Goal: Check status: Check status

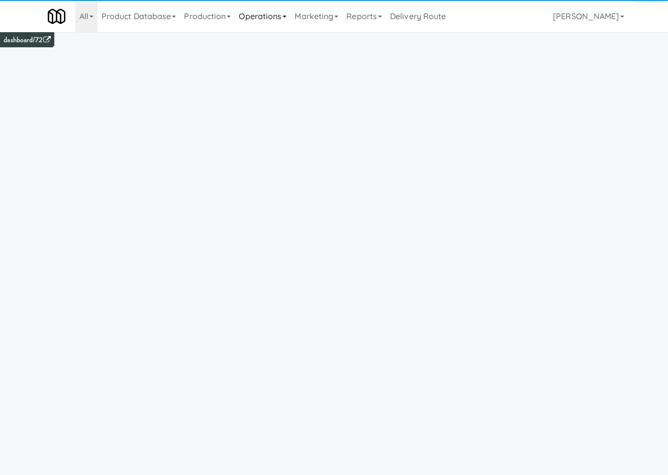
click at [254, 19] on link "Operations" at bounding box center [263, 16] width 56 height 32
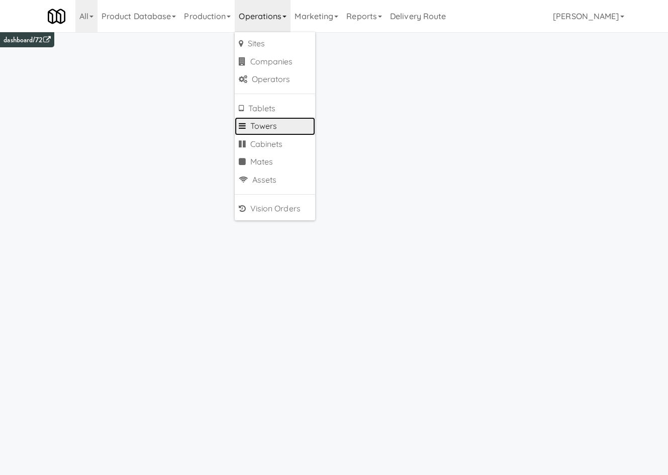
click at [280, 130] on link "Towers" at bounding box center [275, 126] width 80 height 18
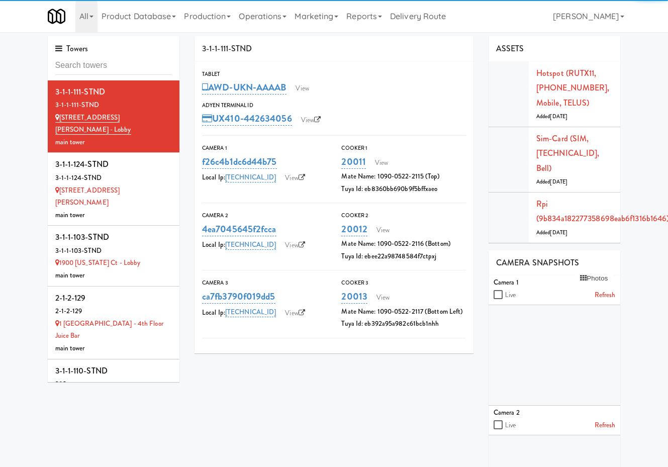
click at [152, 71] on input "text" at bounding box center [113, 65] width 117 height 19
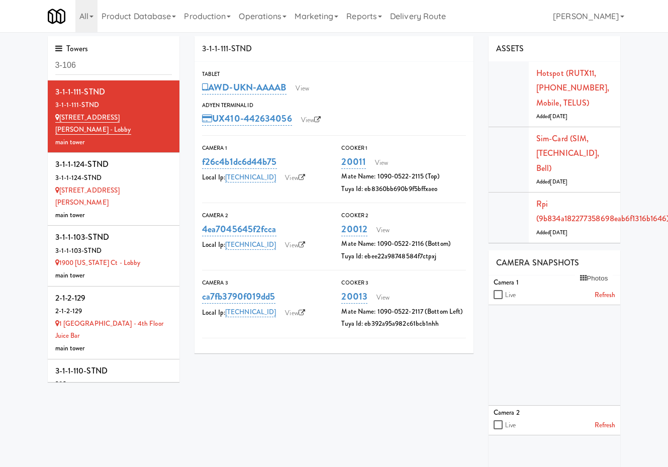
type input "3-106"
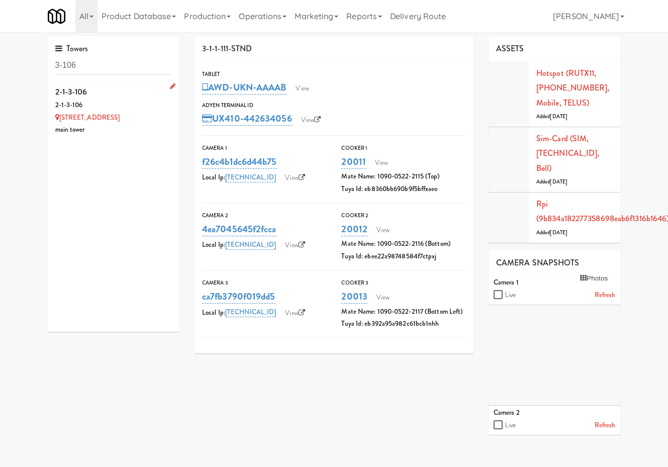
click at [144, 130] on div "main tower" at bounding box center [113, 130] width 117 height 13
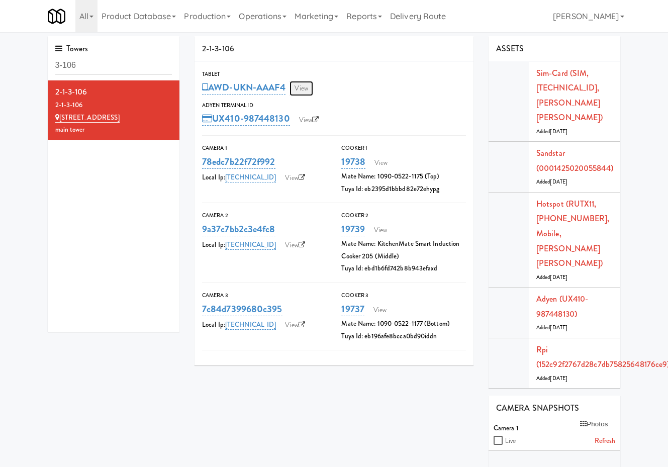
click at [306, 89] on link "View" at bounding box center [301, 88] width 23 height 15
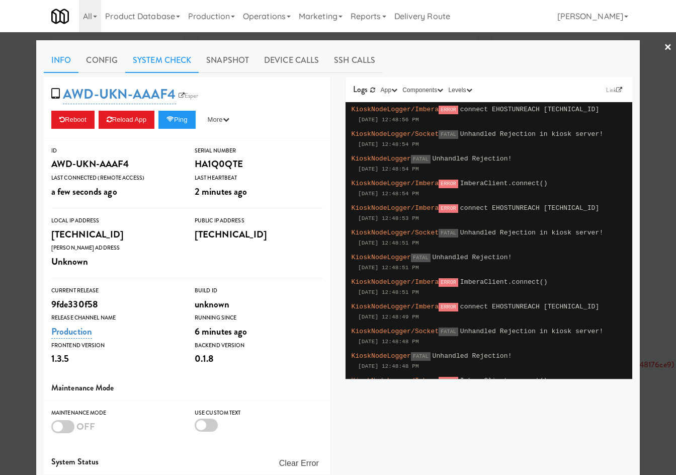
click at [149, 70] on link "System Check" at bounding box center [161, 60] width 73 height 25
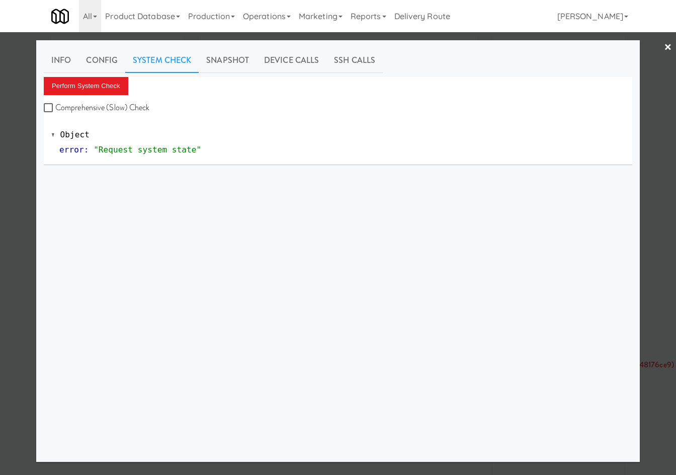
click at [98, 100] on label "Comprehensive (Slow) Check" at bounding box center [97, 107] width 106 height 15
click at [55, 104] on input "Comprehensive (Slow) Check" at bounding box center [50, 108] width 12 height 8
checkbox input "true"
click at [102, 92] on button "Perform System Check" at bounding box center [86, 86] width 84 height 18
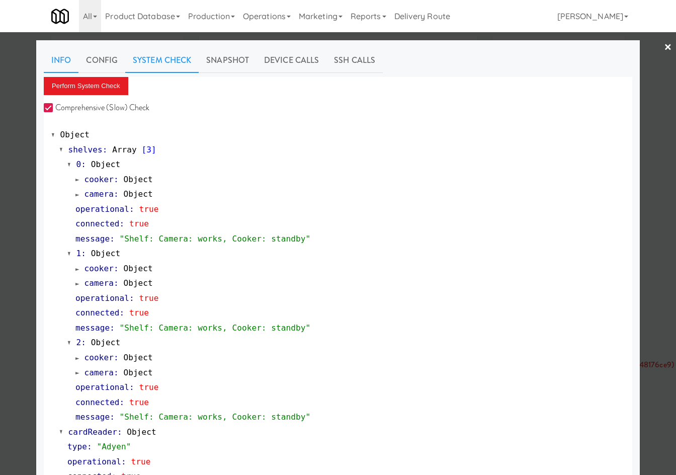
click at [59, 65] on link "Info" at bounding box center [61, 60] width 35 height 25
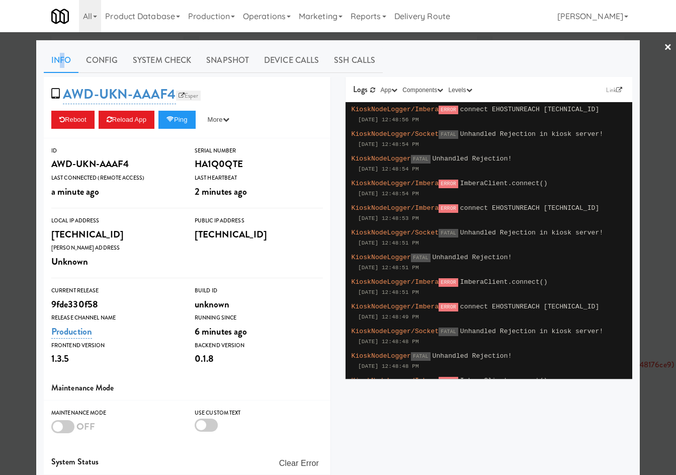
click at [186, 99] on link "Esper" at bounding box center [188, 96] width 25 height 10
click at [22, 81] on div at bounding box center [338, 237] width 676 height 475
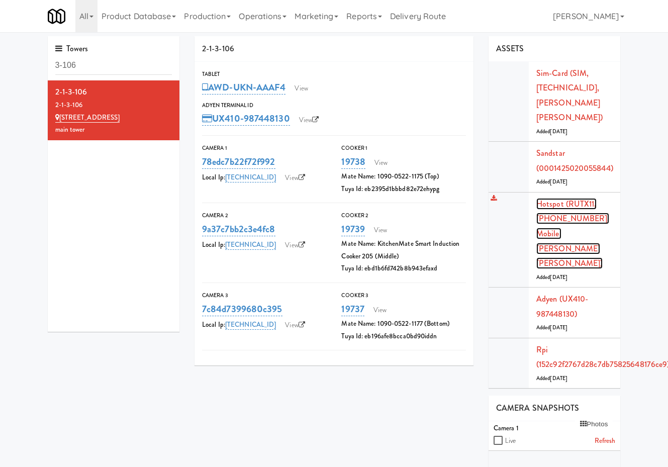
click at [578, 198] on link "Hotspot (RUTX11, [PHONE_NUMBER], Mobile, [PERSON_NAME] [PERSON_NAME])" at bounding box center [573, 233] width 73 height 71
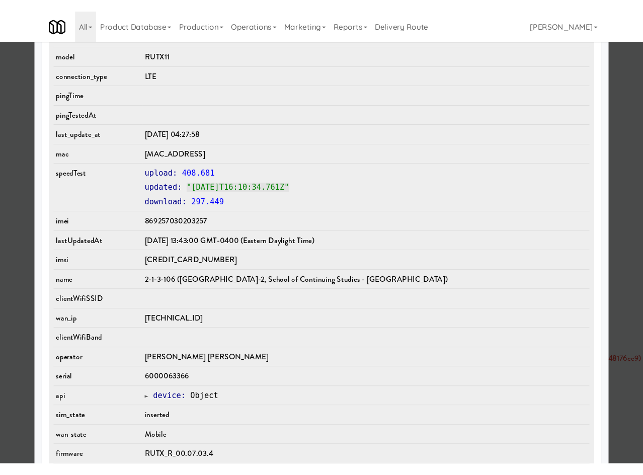
scroll to position [599, 0]
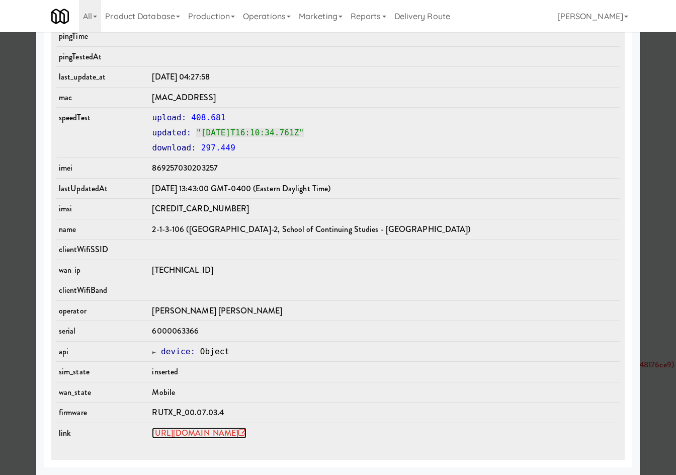
click at [246, 437] on link "https://rms.teltonika-networks.com/devices/655234" at bounding box center [199, 433] width 95 height 12
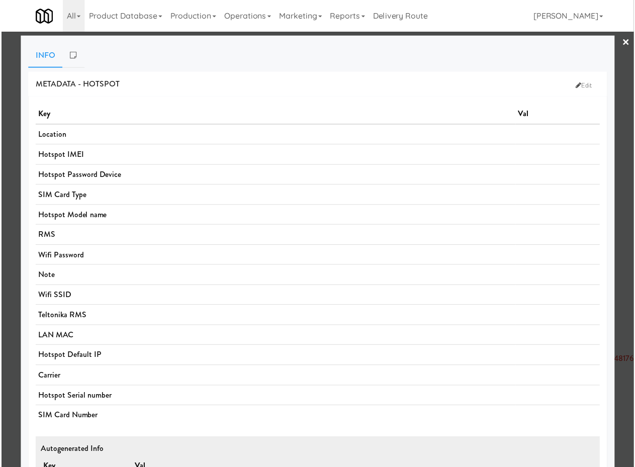
scroll to position [0, 0]
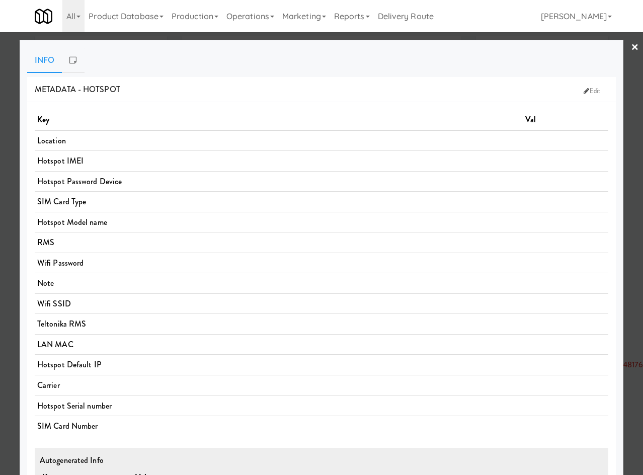
click at [373, 38] on div at bounding box center [321, 237] width 643 height 475
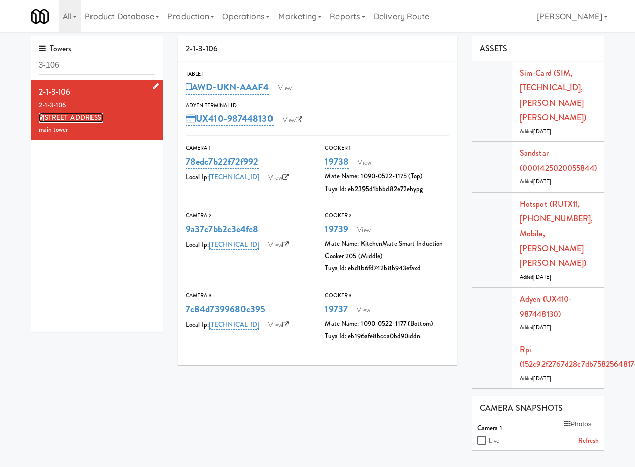
click at [103, 117] on link "[STREET_ADDRESS]" at bounding box center [71, 118] width 65 height 10
drag, startPoint x: 105, startPoint y: 117, endPoint x: 313, endPoint y: 52, distance: 218.6
click at [61, 121] on div "[STREET_ADDRESS]" at bounding box center [97, 118] width 117 height 13
copy link "South Service Road"
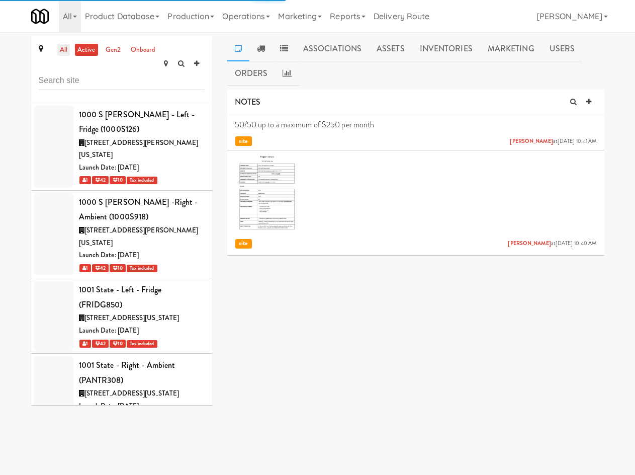
click at [65, 50] on link "all" at bounding box center [63, 50] width 13 height 13
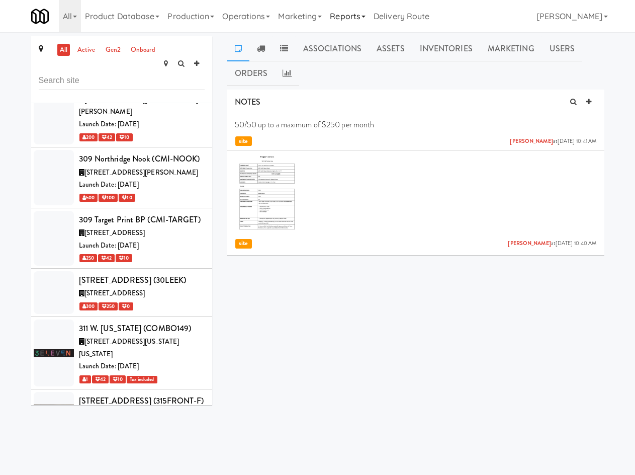
scroll to position [7884, 0]
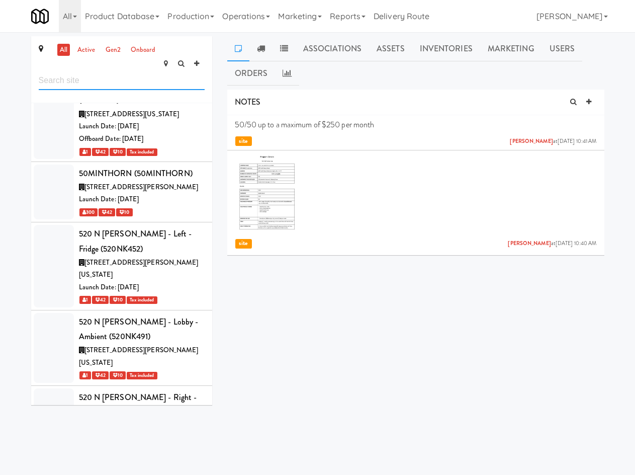
click at [74, 71] on input "text" at bounding box center [122, 80] width 166 height 19
paste input "South Service Road"
type input "South Service Road"
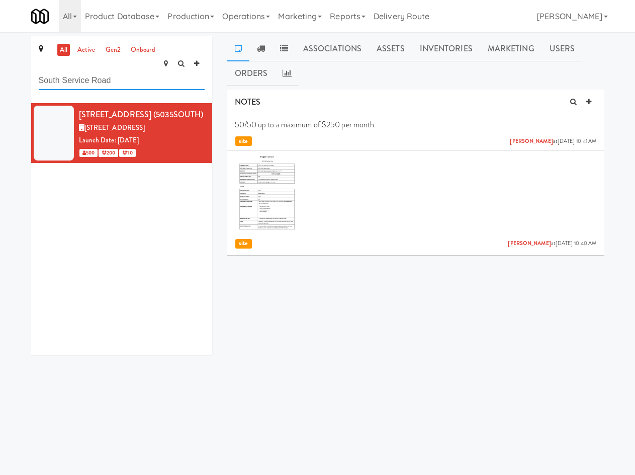
scroll to position [0, 0]
click at [145, 129] on span "5035 S Service Rd, Burlington ON" at bounding box center [114, 128] width 61 height 10
click at [376, 46] on link "Assets" at bounding box center [390, 48] width 43 height 25
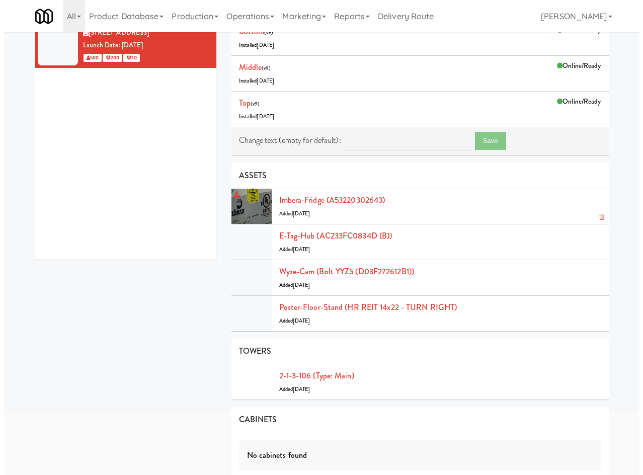
scroll to position [117, 0]
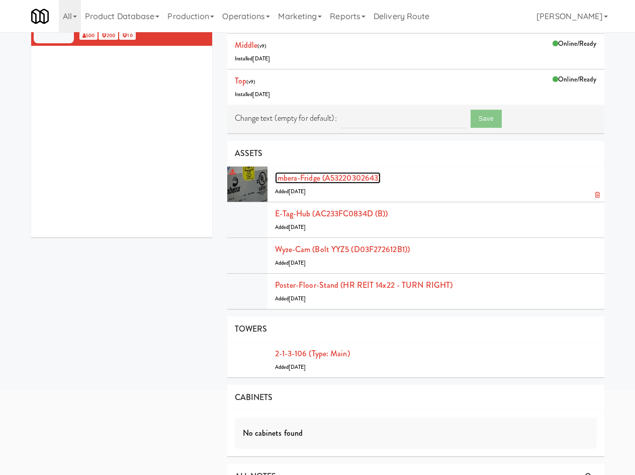
click at [369, 176] on link "Imbera-fridge (A53220302643)" at bounding box center [328, 178] width 106 height 12
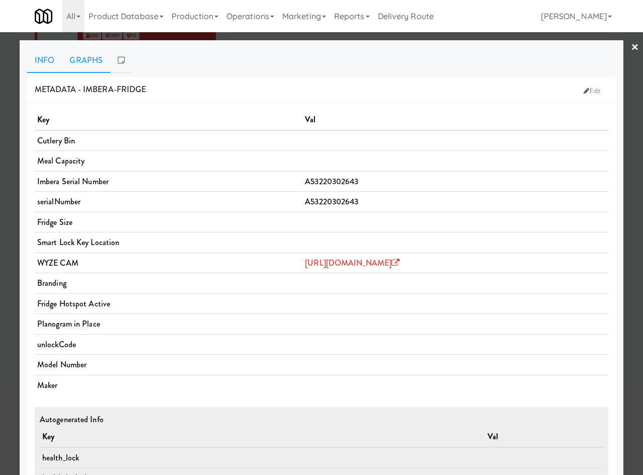
click at [75, 53] on link "Graphs" at bounding box center [86, 60] width 48 height 25
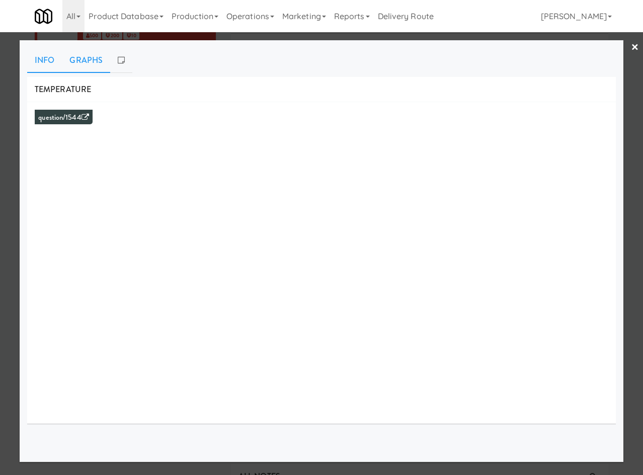
click at [41, 51] on link "Info" at bounding box center [44, 60] width 35 height 25
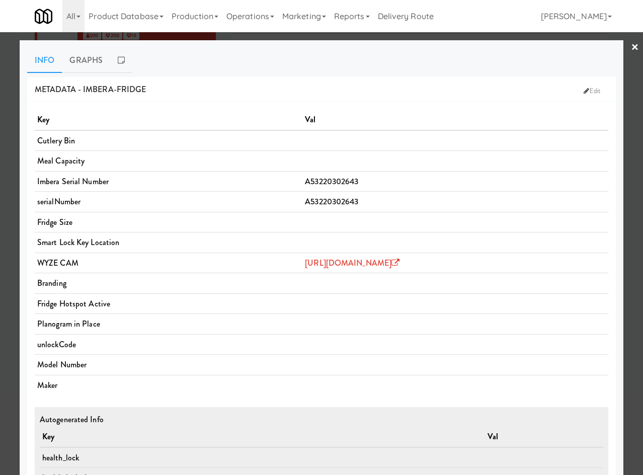
click at [631, 42] on link "×" at bounding box center [635, 47] width 8 height 31
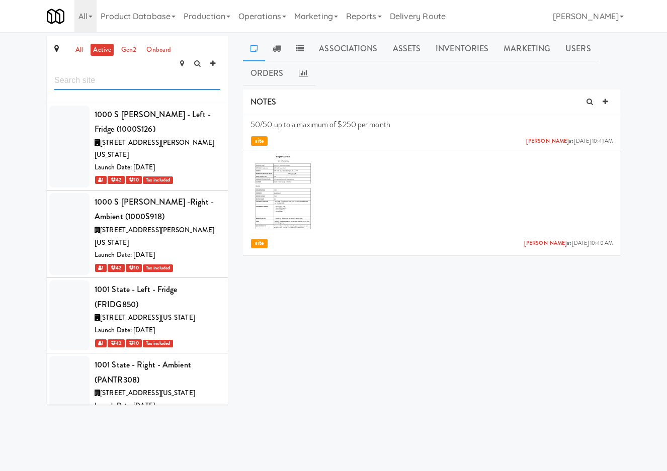
scroll to position [5485, 0]
